Goal: Navigation & Orientation: Find specific page/section

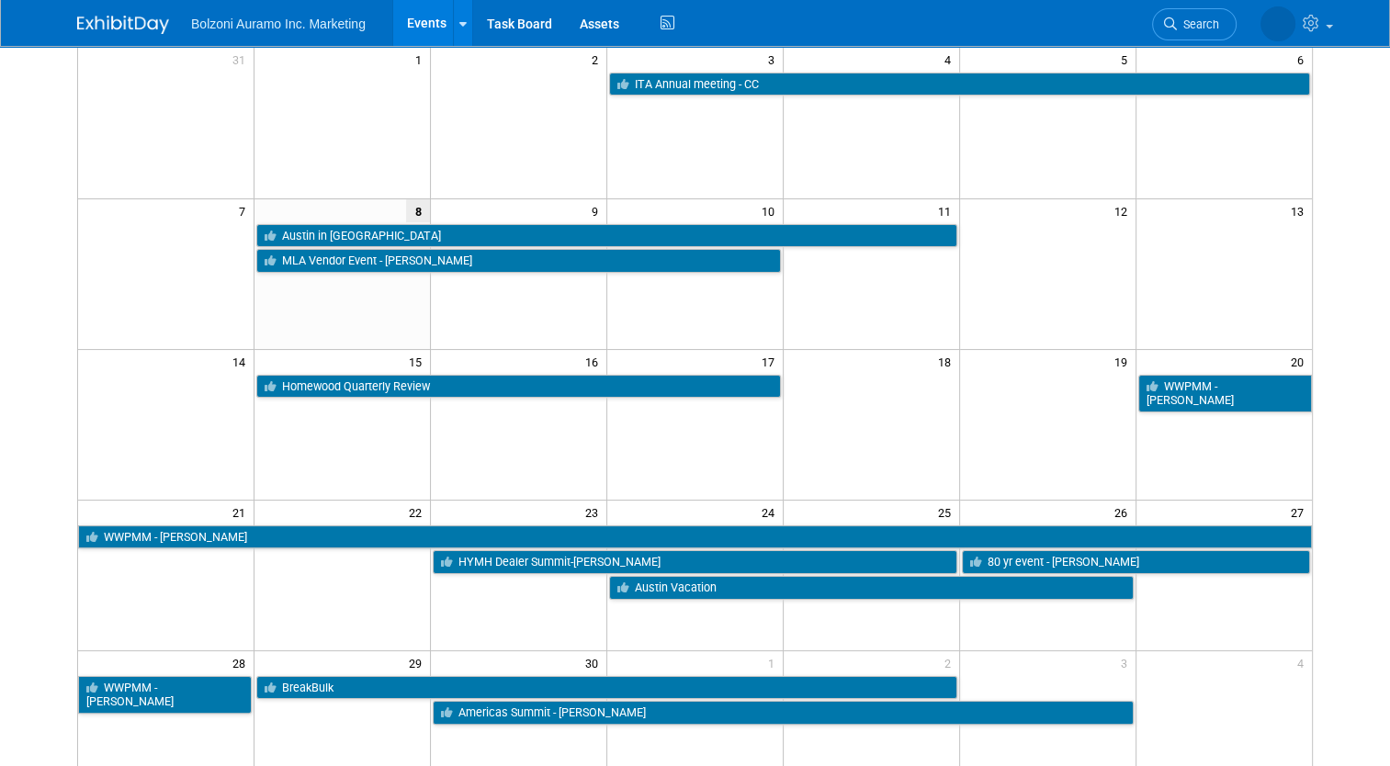
scroll to position [244, 0]
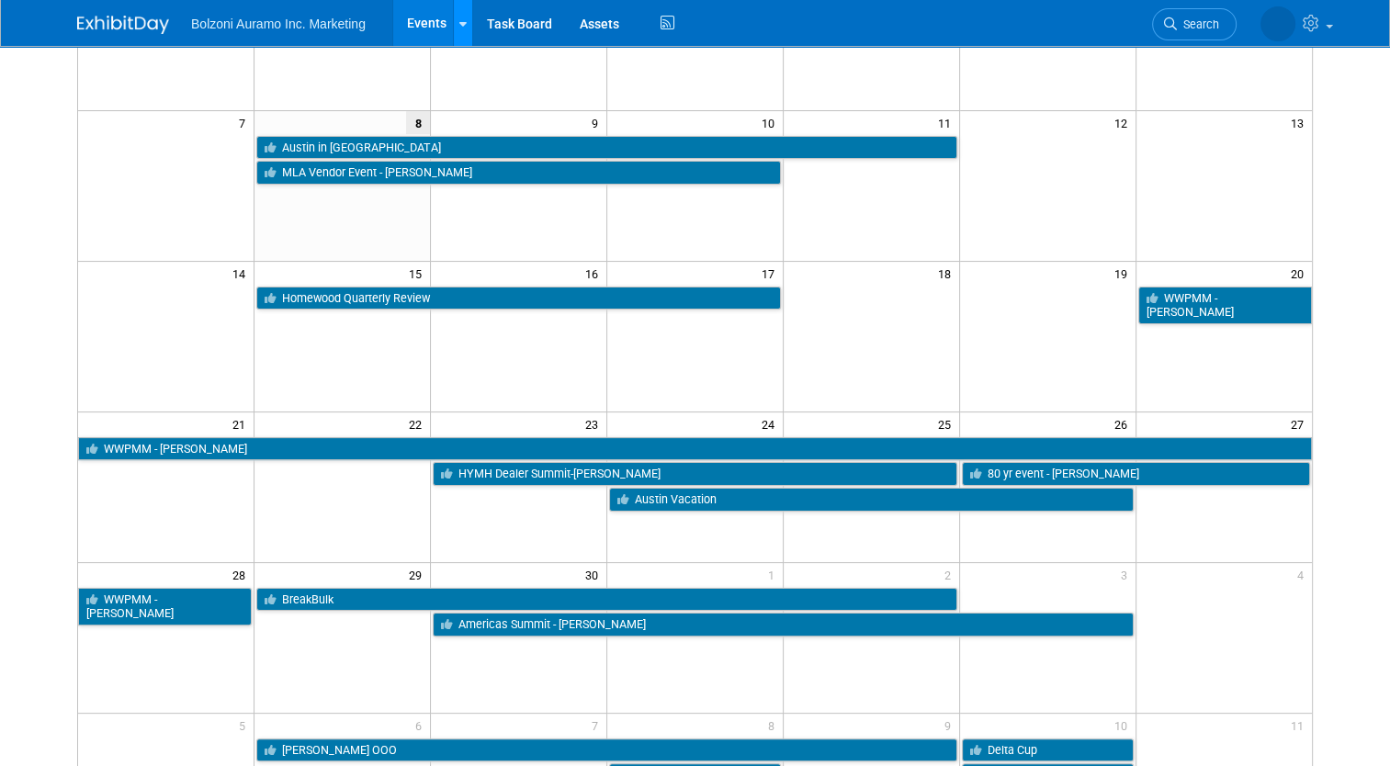
click at [453, 28] on link at bounding box center [462, 23] width 19 height 46
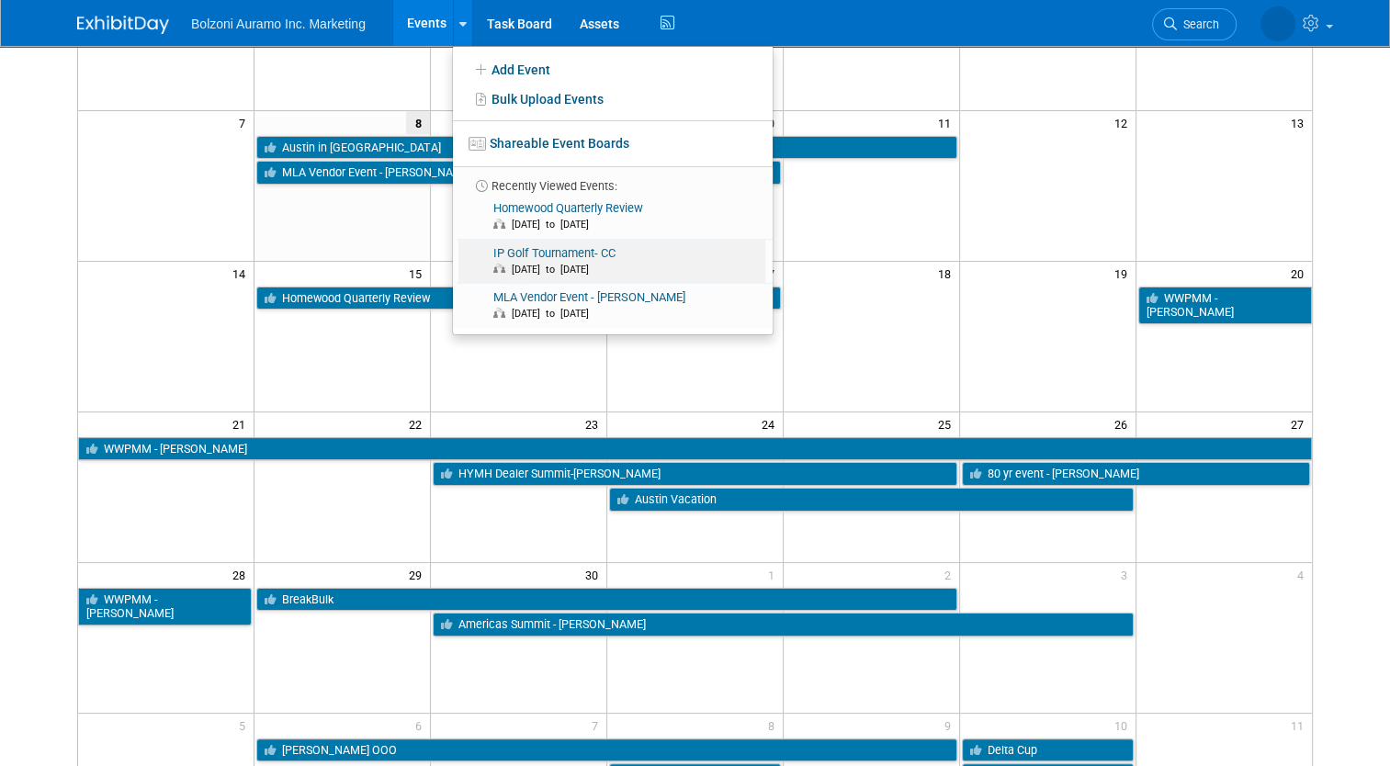
click at [564, 257] on link "IP Golf Tournament- CC Oct 10, 2025 to Oct 10, 2025" at bounding box center [611, 262] width 307 height 44
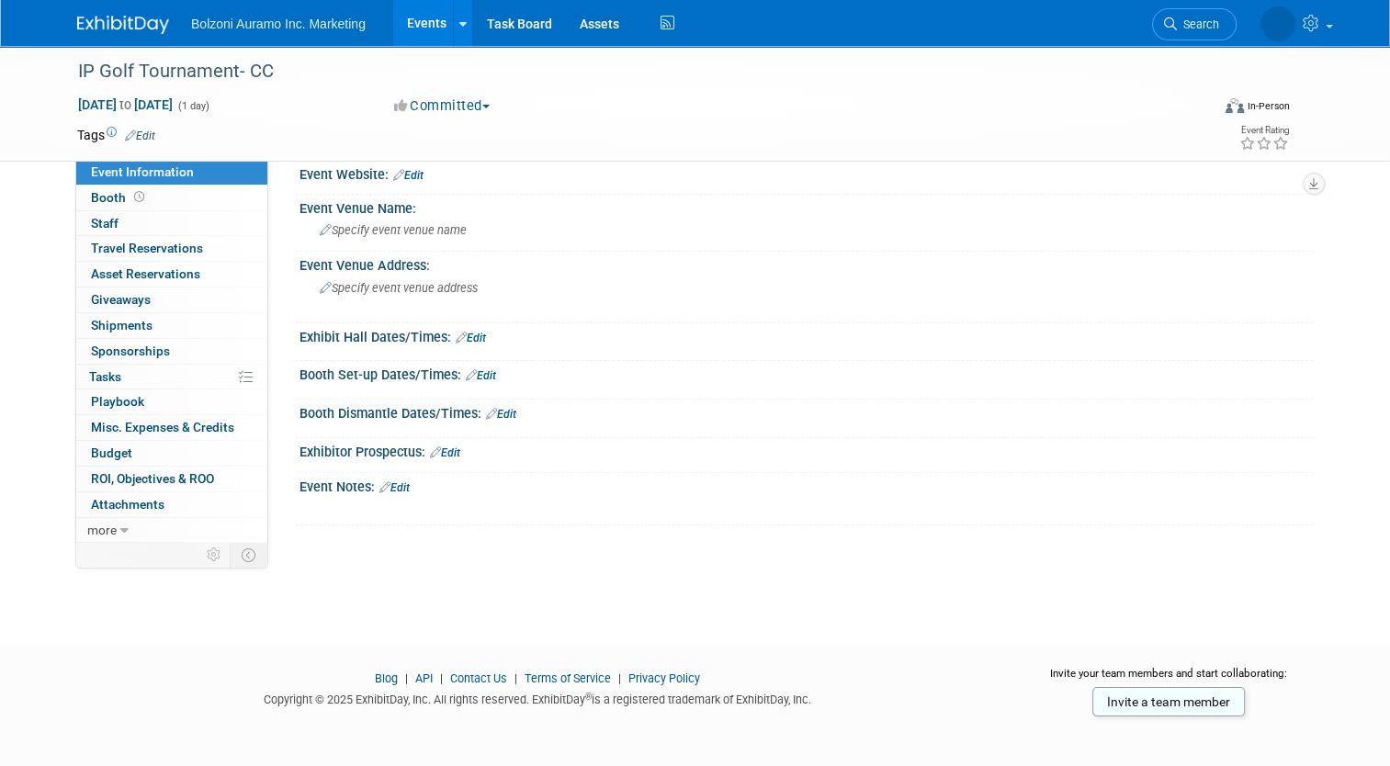
scroll to position [25, 0]
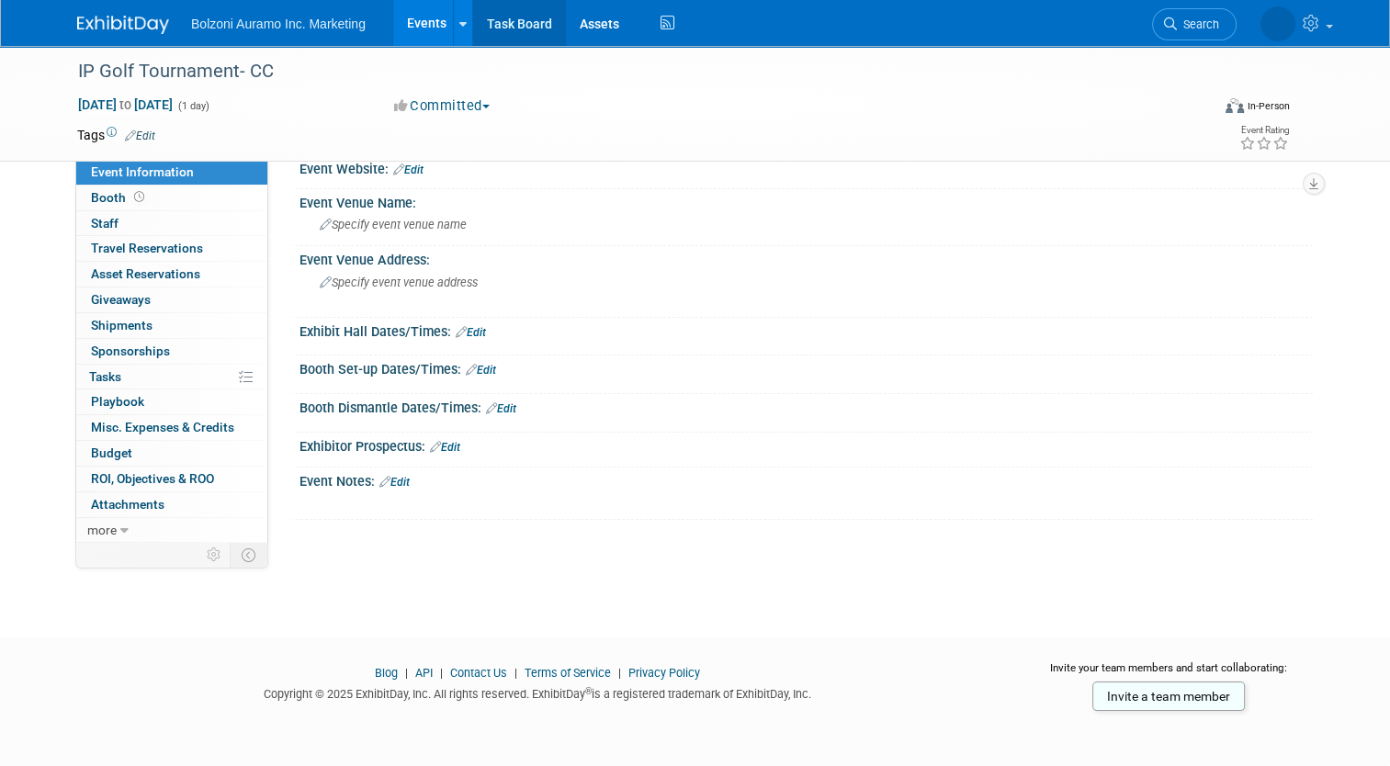
click at [523, 27] on link "Task Board" at bounding box center [519, 23] width 93 height 46
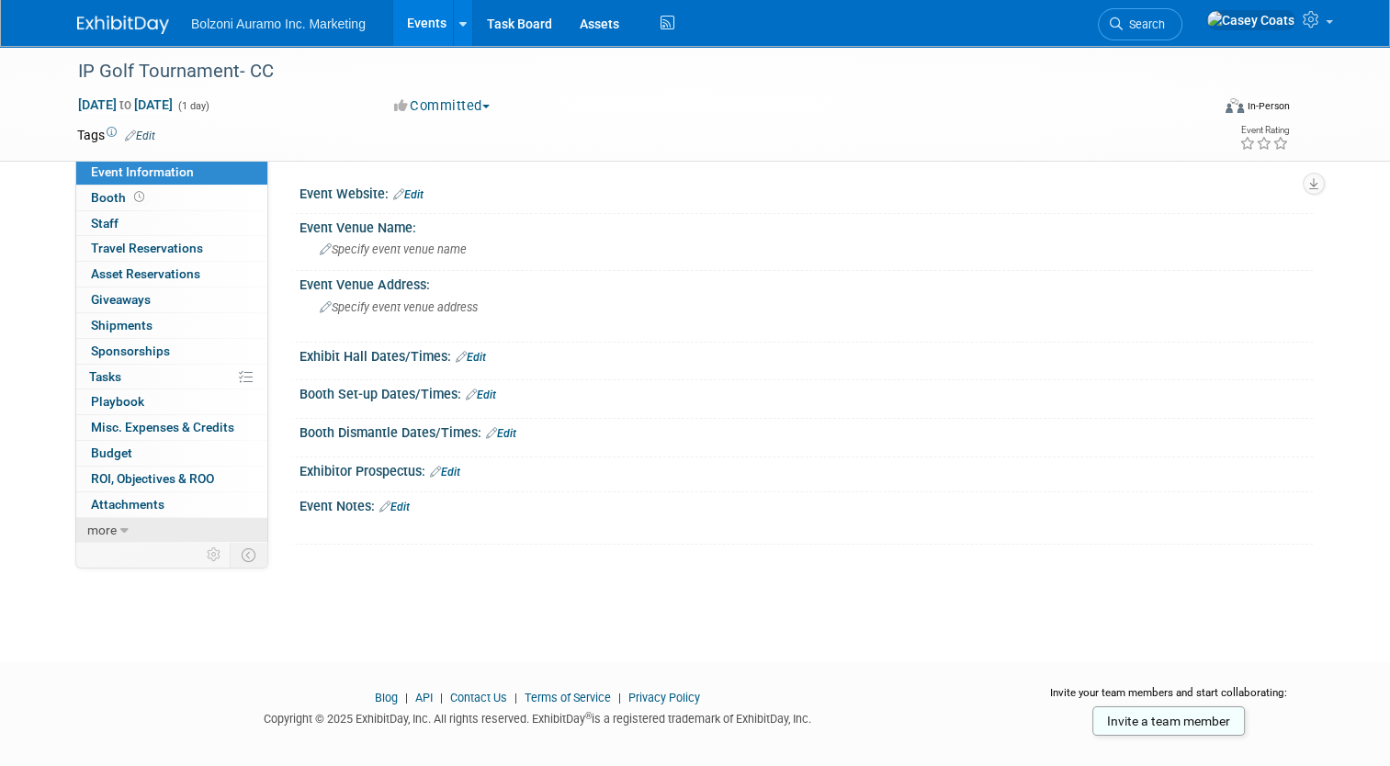
click at [103, 534] on span "more" at bounding box center [101, 530] width 29 height 15
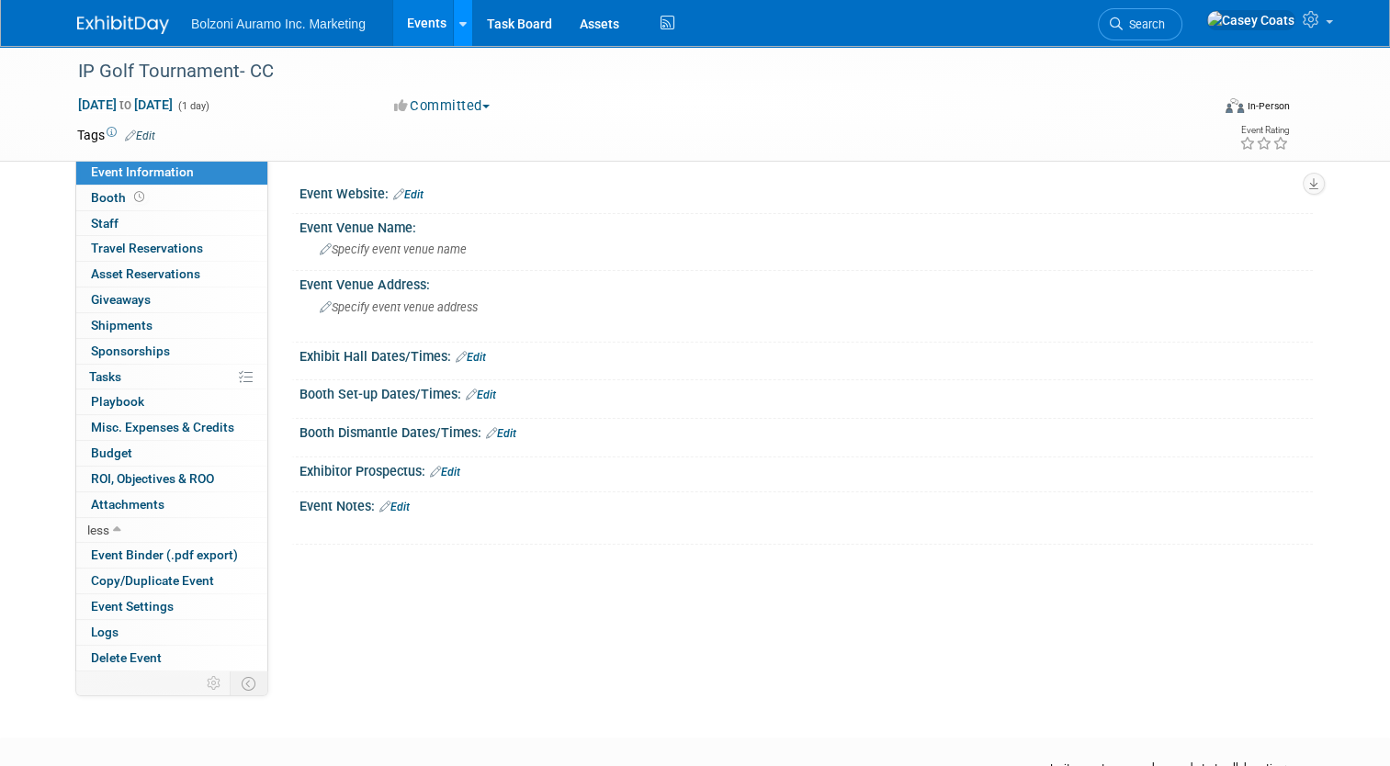
click at [453, 24] on link at bounding box center [462, 23] width 19 height 46
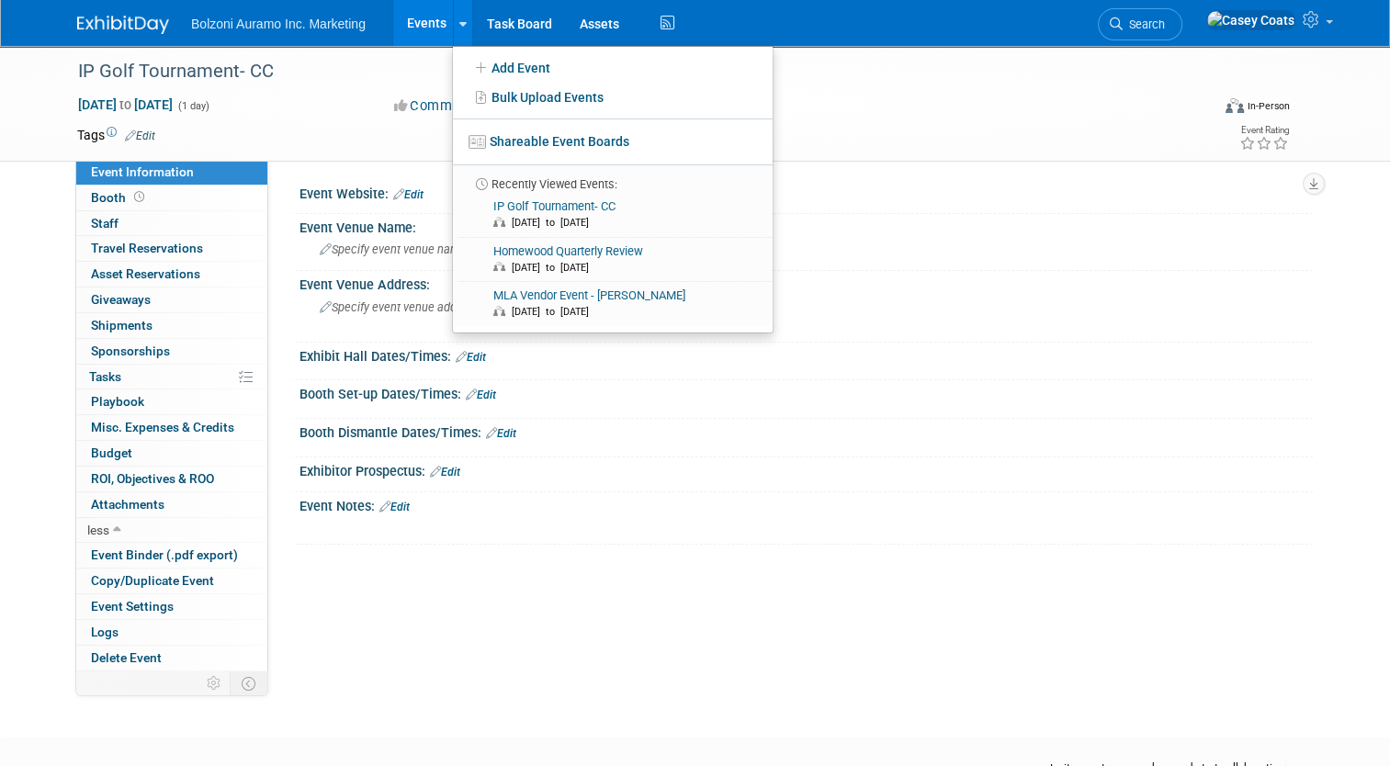
click at [678, 433] on div "Booth Dismantle Dates/Times: Edit" at bounding box center [805, 431] width 1013 height 24
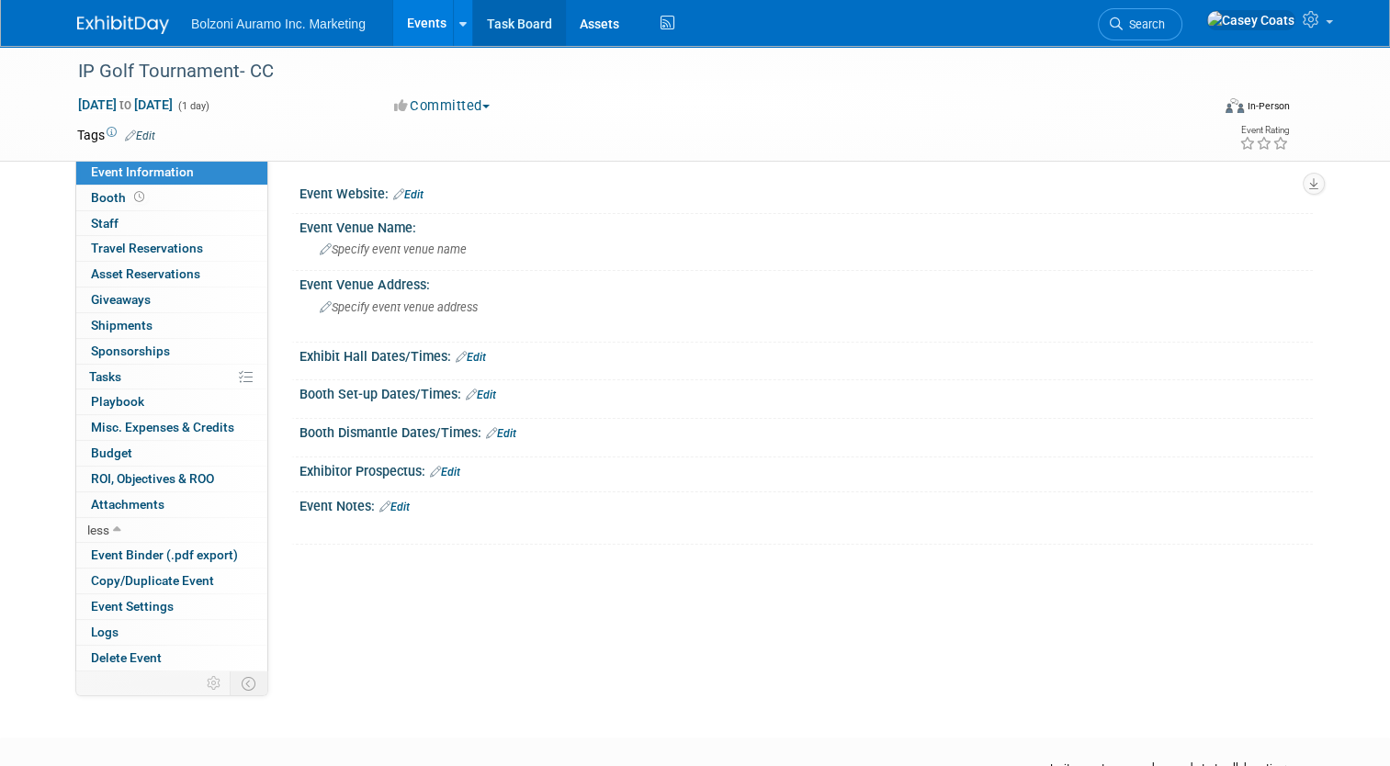
click at [496, 28] on link "Task Board" at bounding box center [519, 23] width 93 height 46
